Goal: Check status

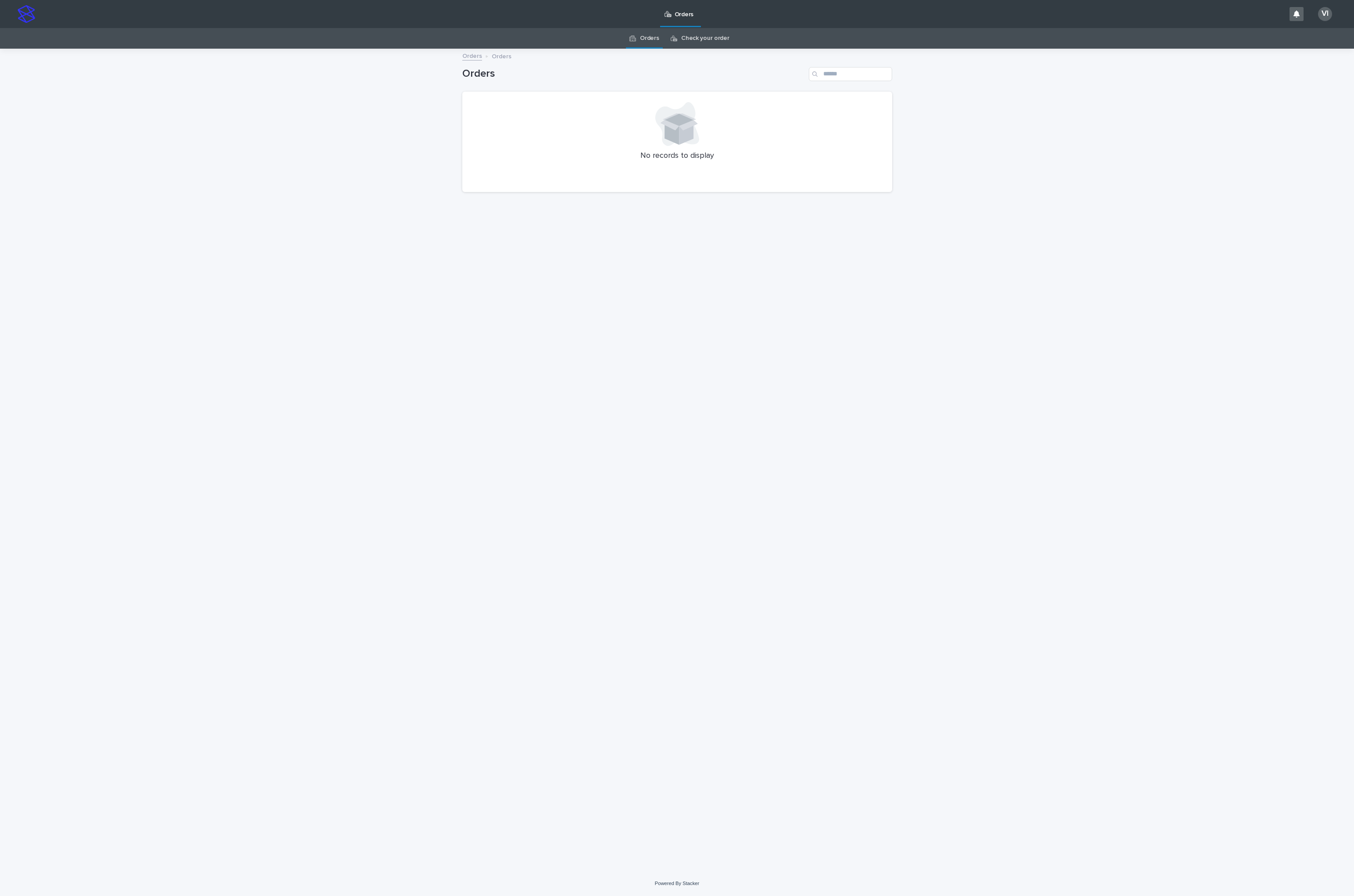
click at [687, 37] on link "Check your order" at bounding box center [705, 37] width 48 height 20
click at [649, 36] on link "Orders" at bounding box center [649, 37] width 19 height 20
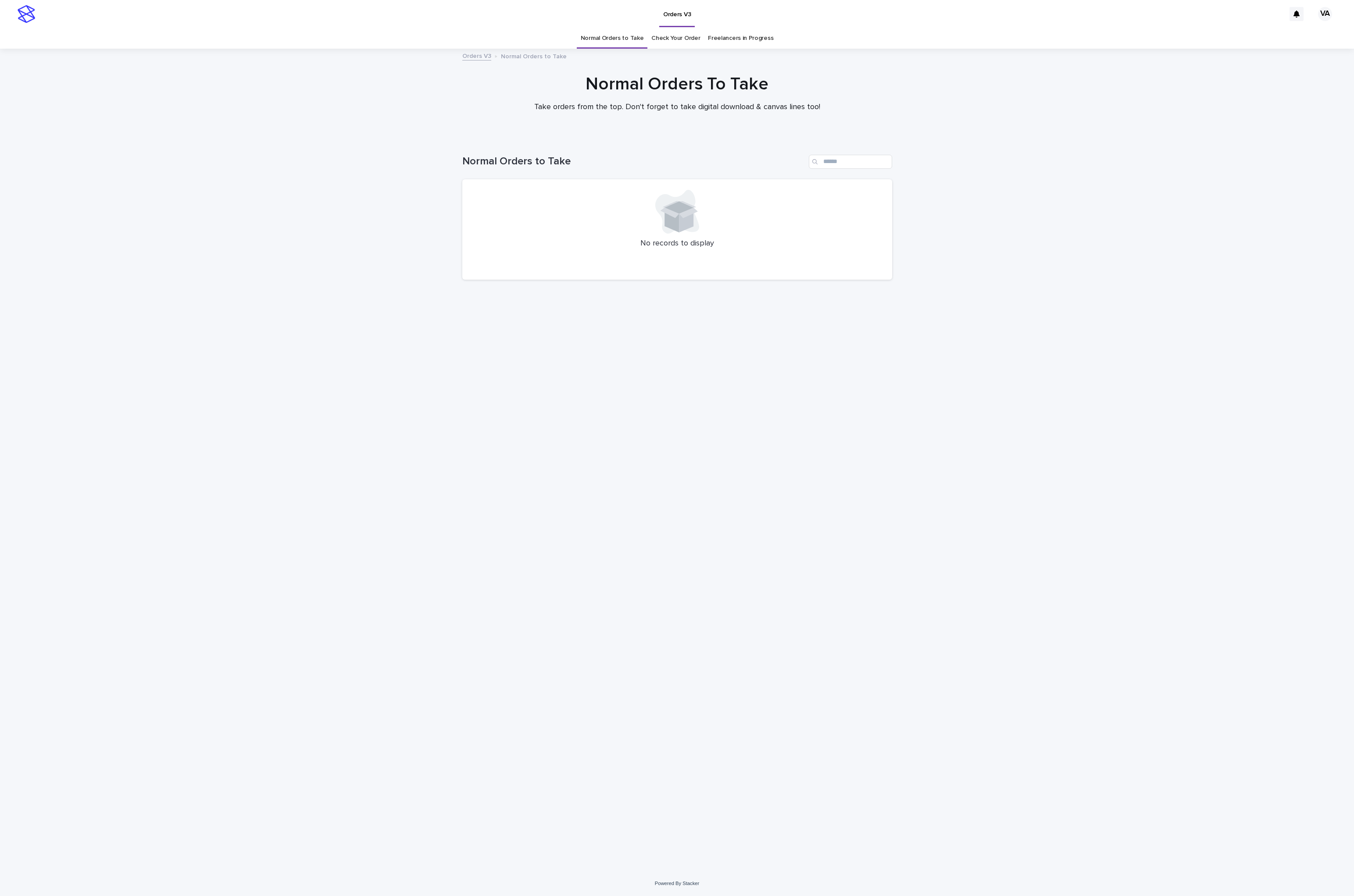
click at [669, 39] on link "Check Your Order" at bounding box center [675, 37] width 49 height 20
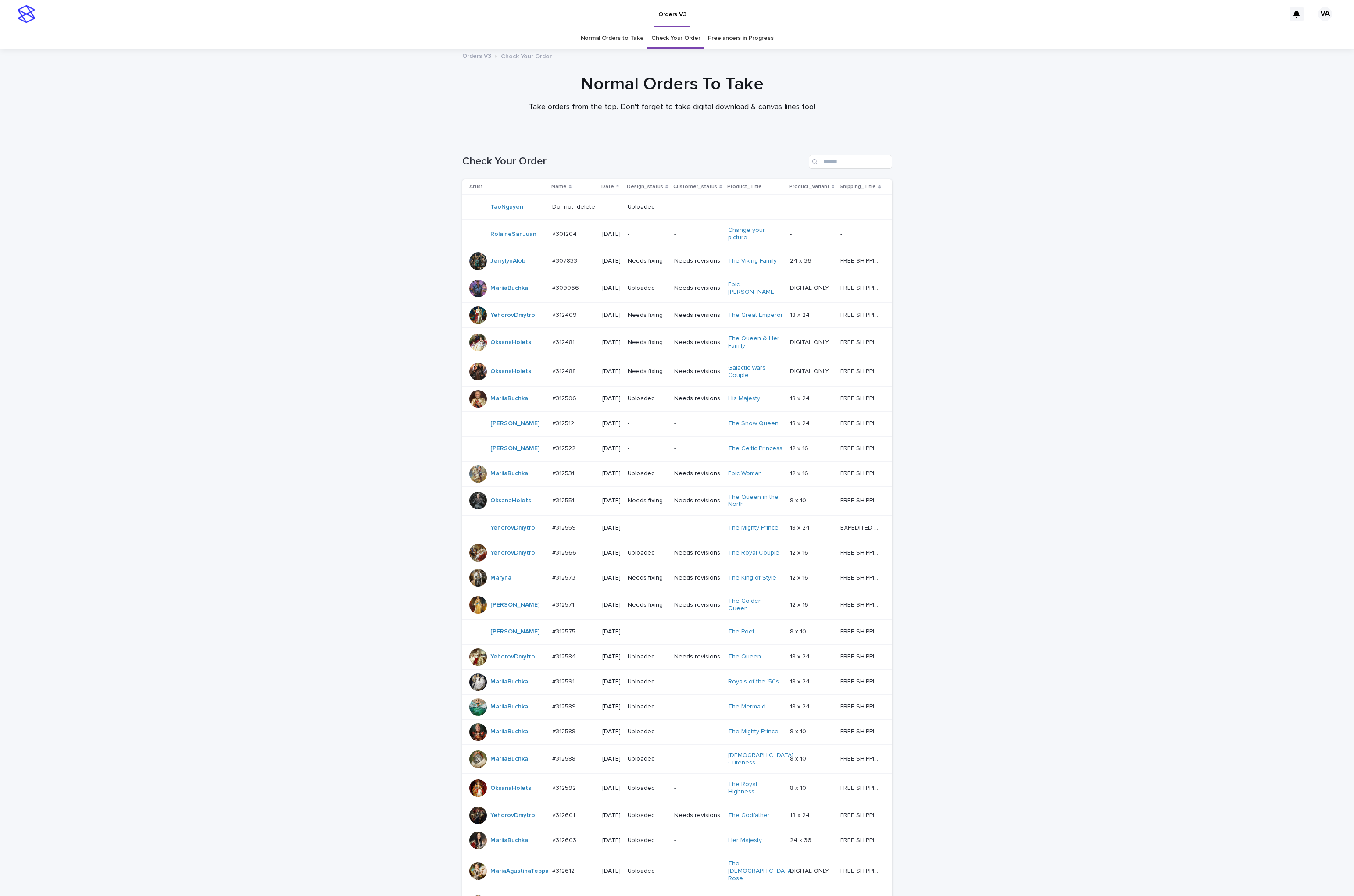
click at [597, 41] on link "Normal Orders to Take" at bounding box center [613, 37] width 63 height 20
